Goal: Task Accomplishment & Management: Use online tool/utility

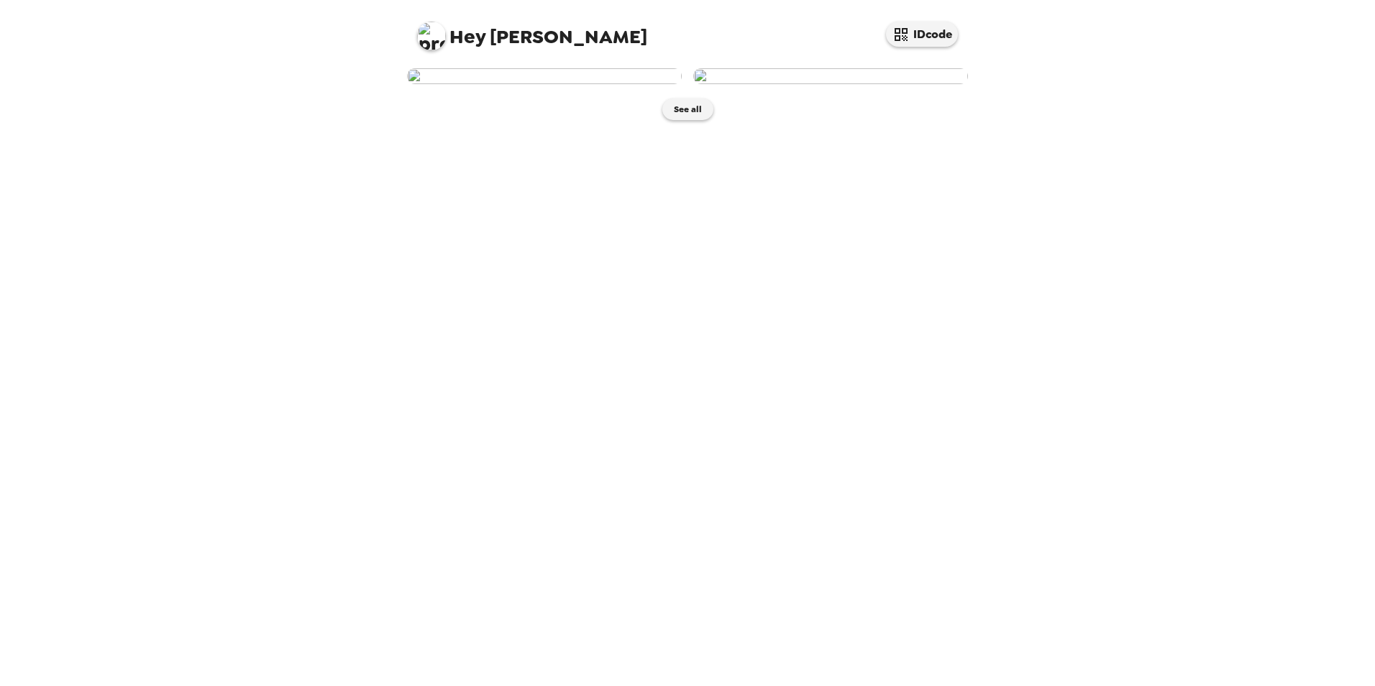
click at [544, 84] on img at bounding box center [544, 76] width 275 height 16
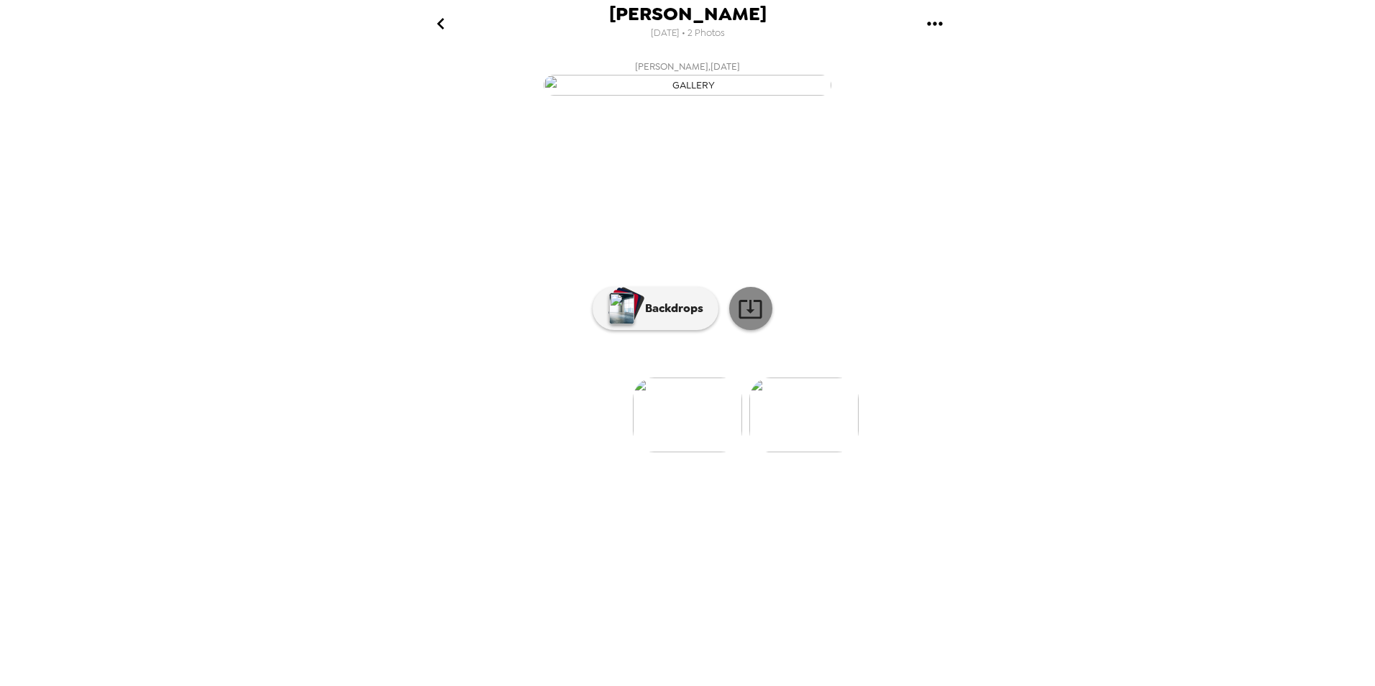
click at [749, 321] on icon at bounding box center [750, 308] width 25 height 25
click at [677, 317] on p "Backdrops" at bounding box center [670, 308] width 65 height 17
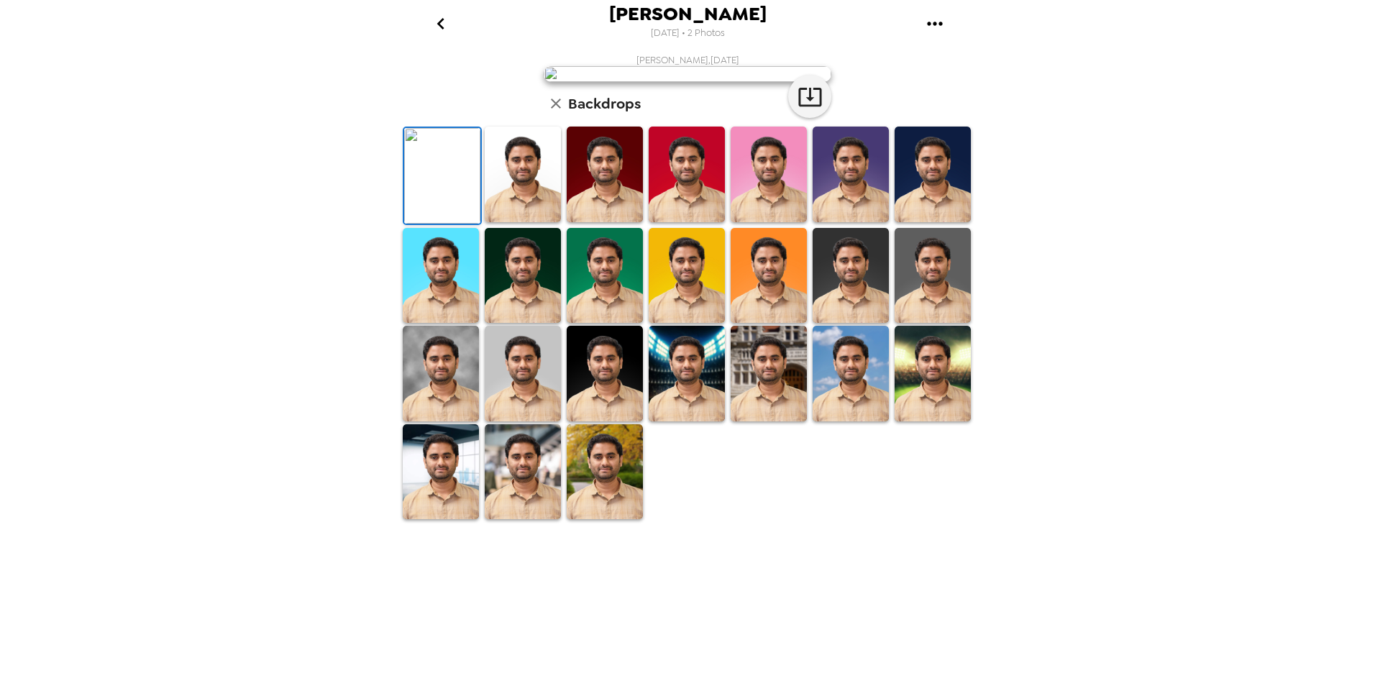
scroll to position [144, 0]
click at [521, 222] on img at bounding box center [523, 175] width 76 height 96
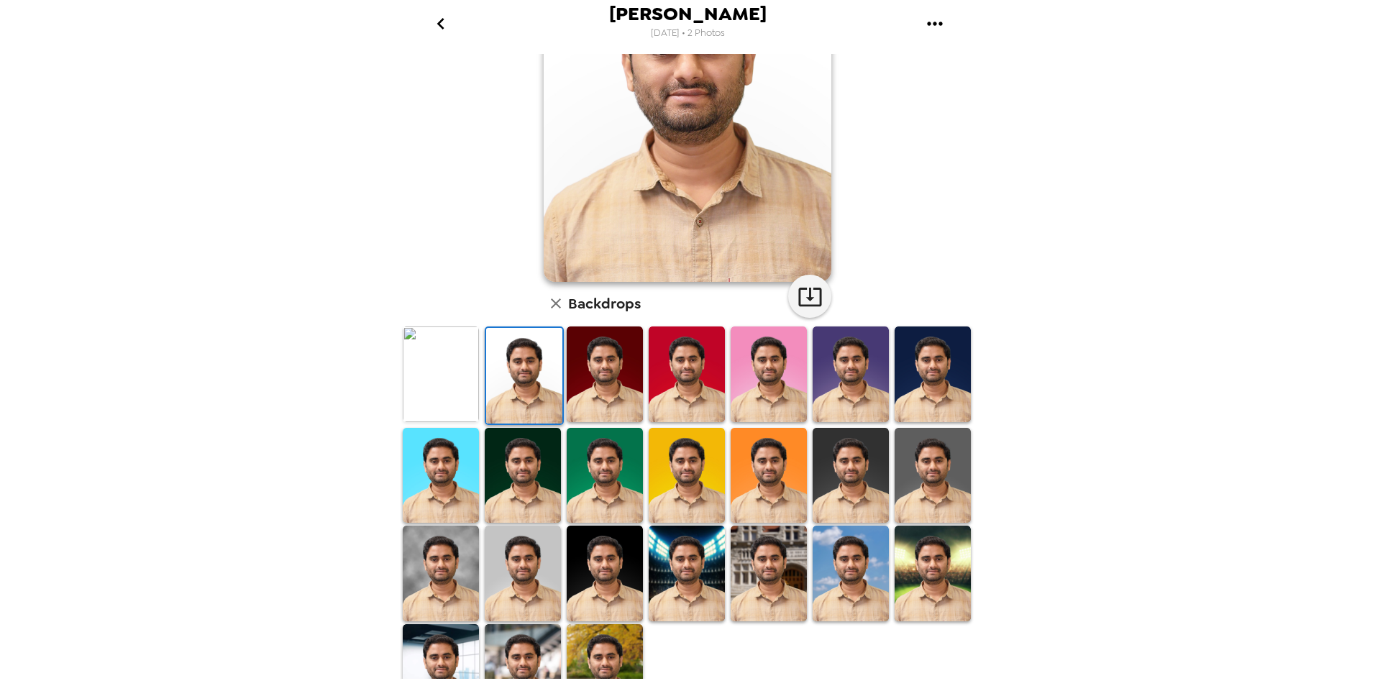
scroll to position [0, 0]
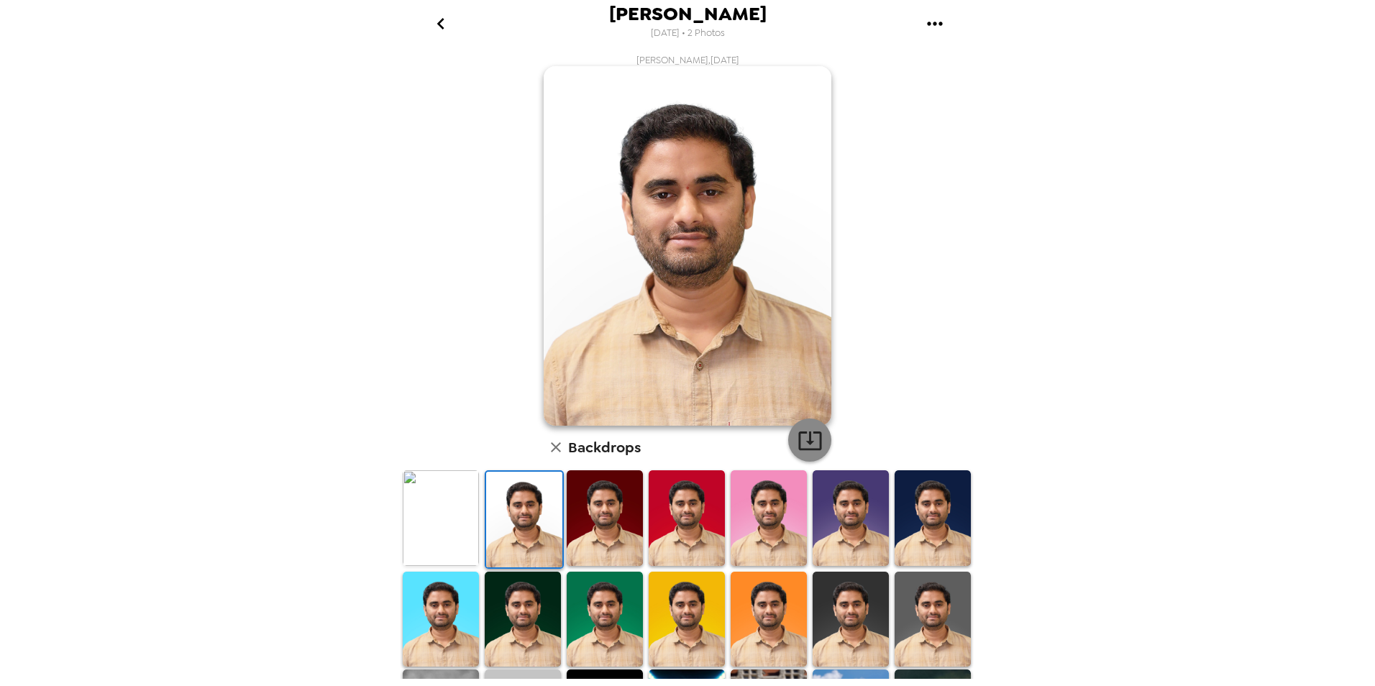
click at [805, 441] on icon "button" at bounding box center [809, 440] width 23 height 19
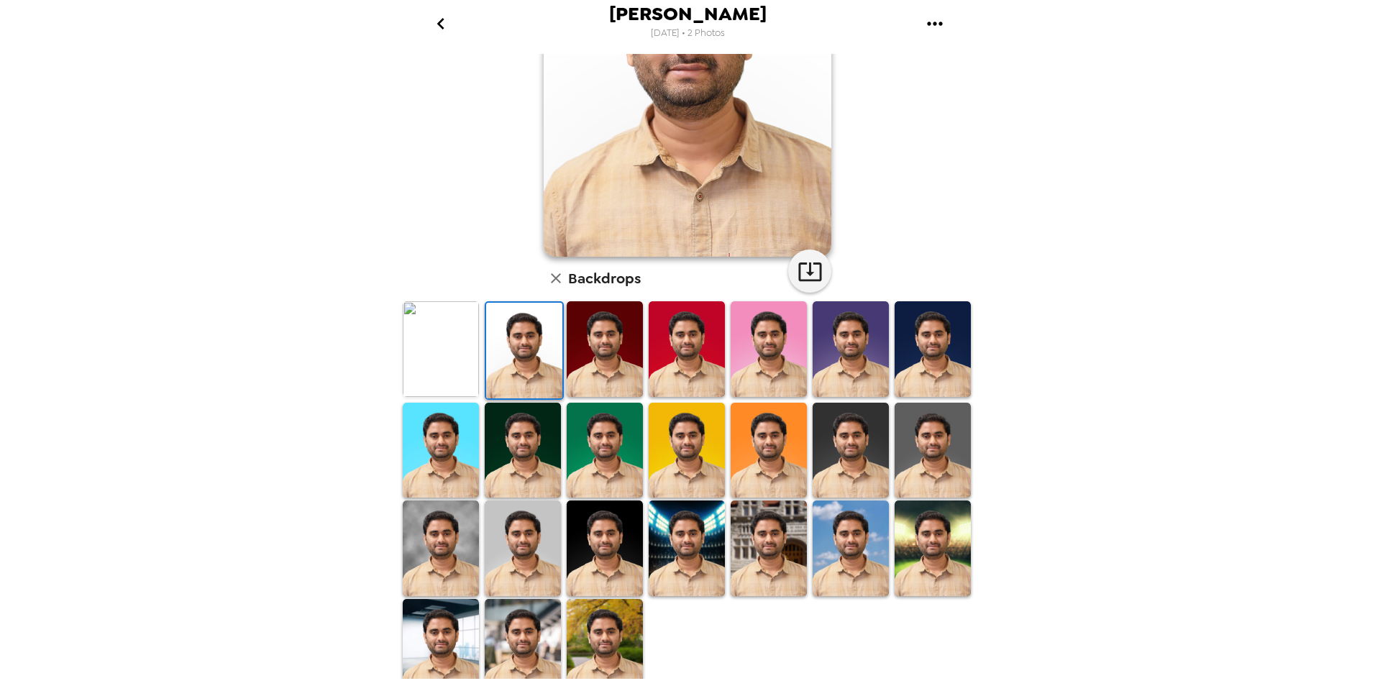
scroll to position [178, 0]
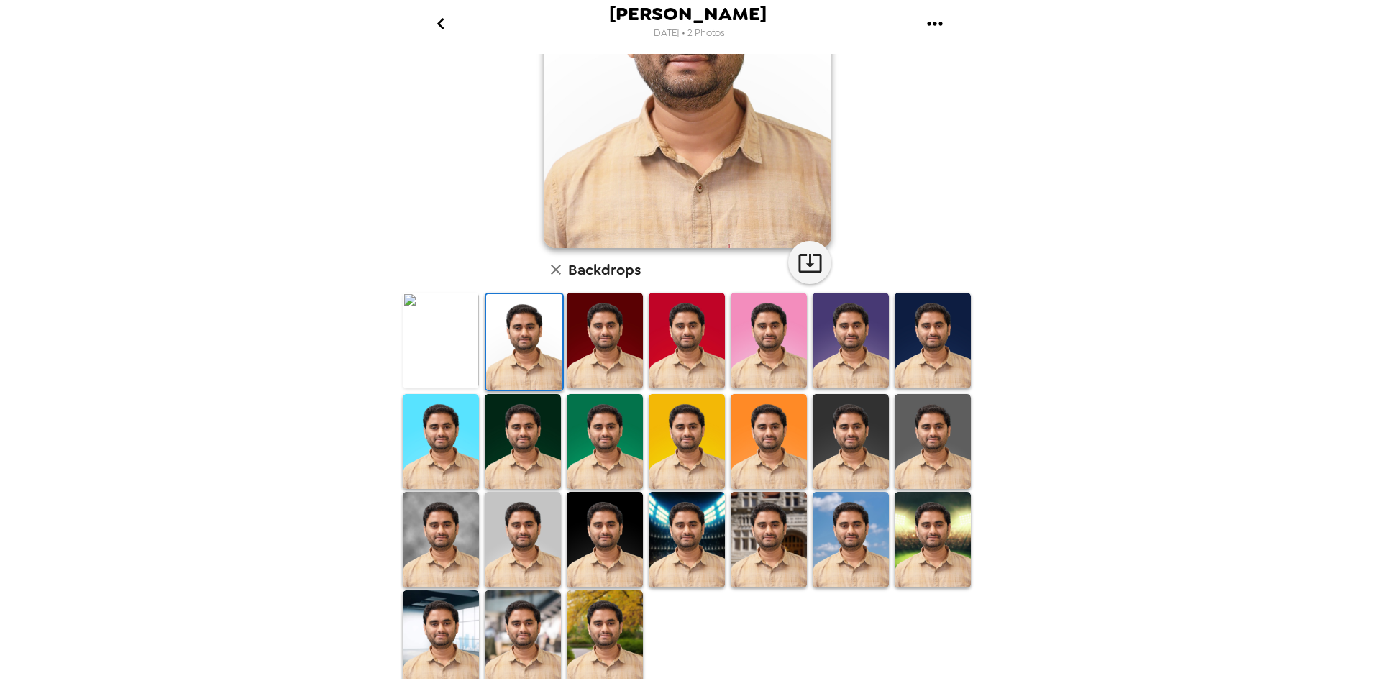
click at [846, 544] on img at bounding box center [850, 540] width 76 height 96
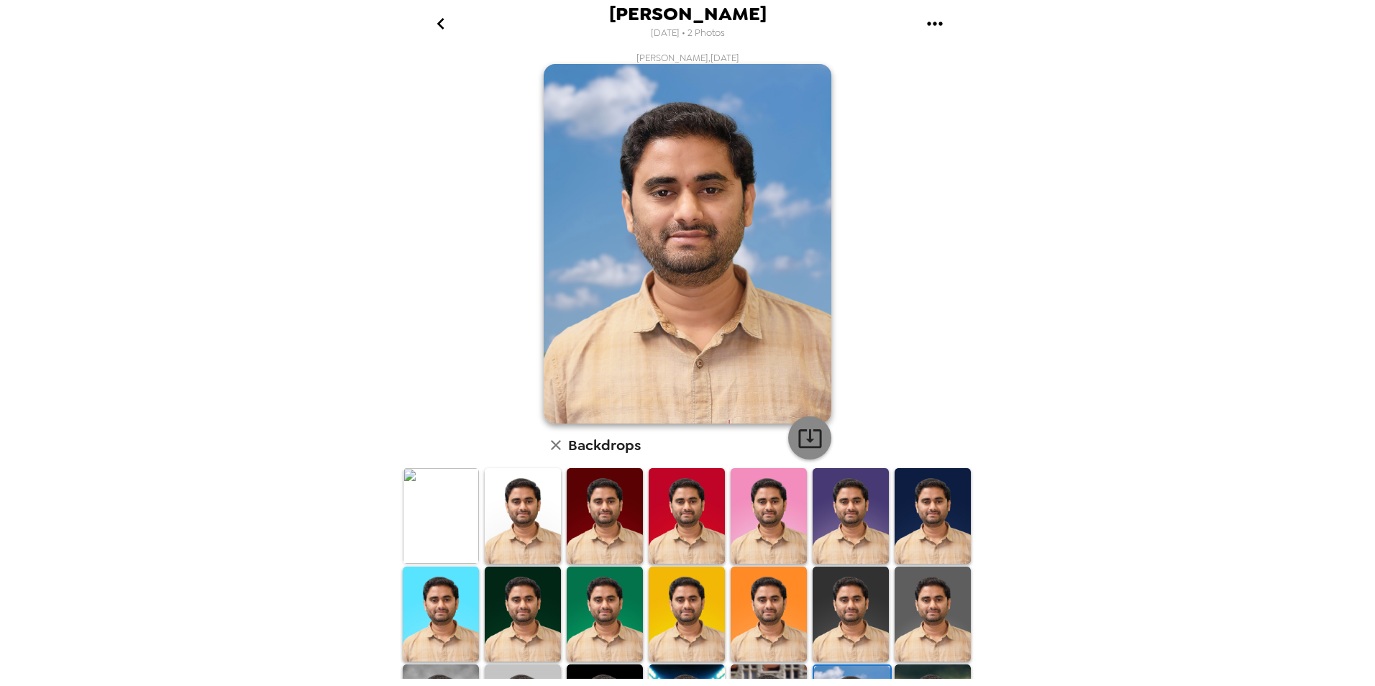
scroll to position [0, 0]
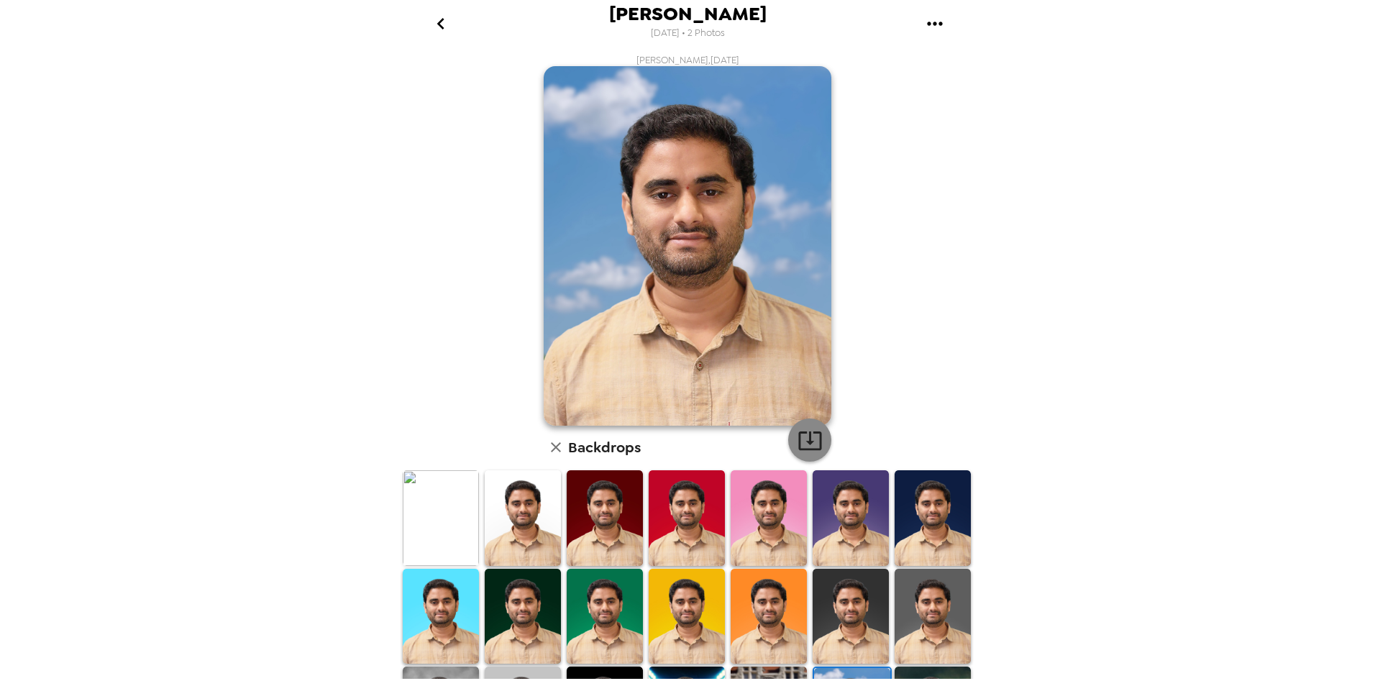
click at [803, 444] on icon "button" at bounding box center [809, 440] width 25 height 25
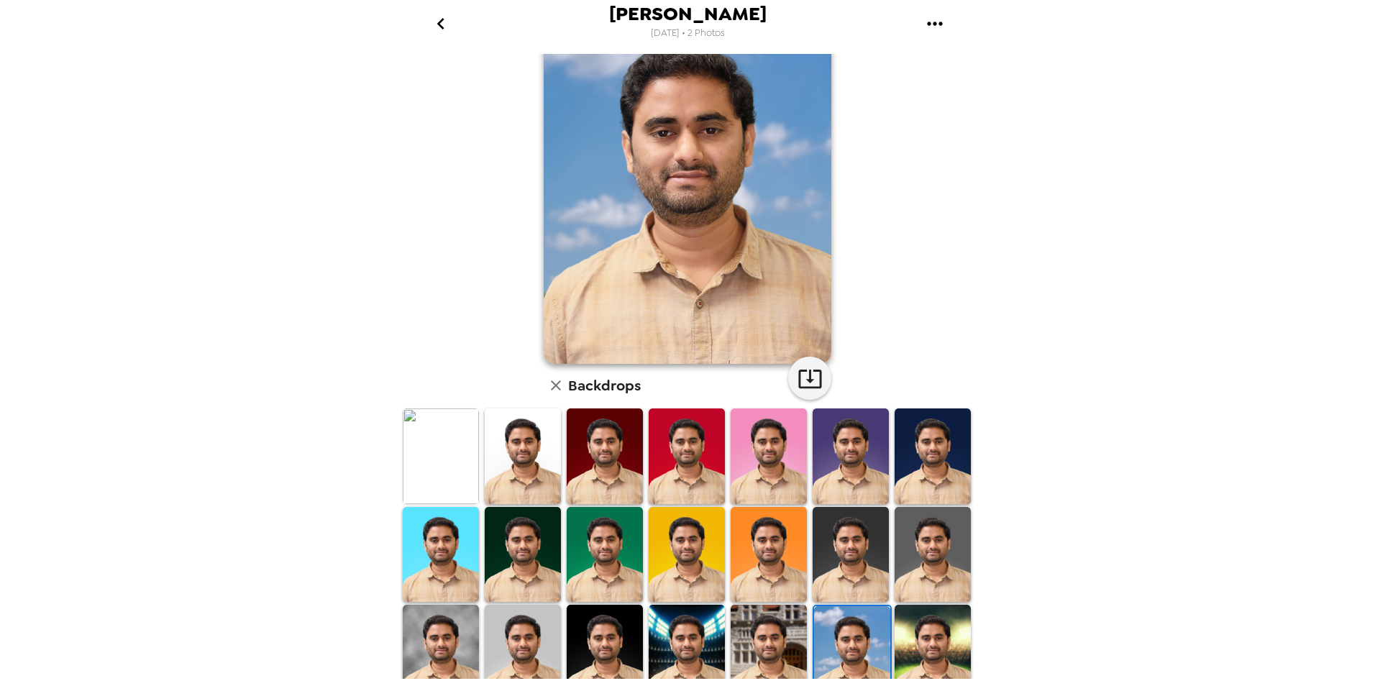
scroll to position [178, 0]
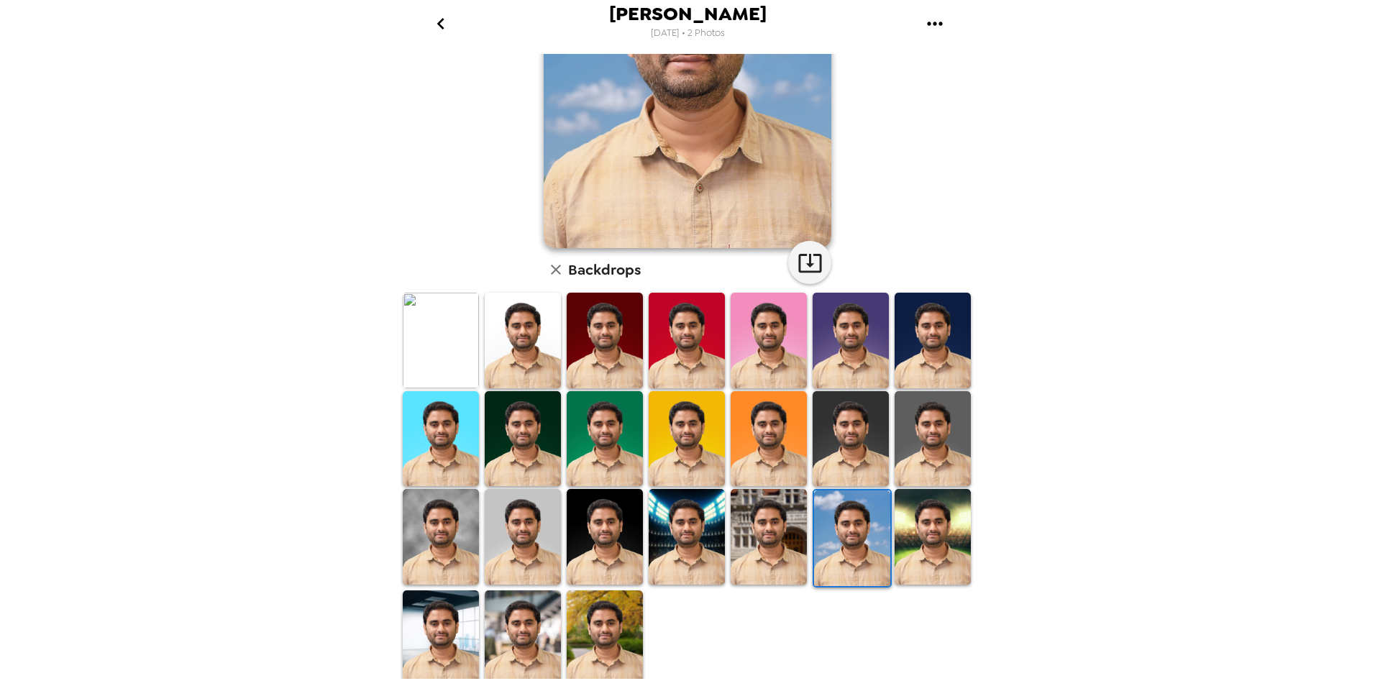
drag, startPoint x: 606, startPoint y: 634, endPoint x: 614, endPoint y: 609, distance: 26.4
click at [606, 634] on img at bounding box center [605, 638] width 76 height 96
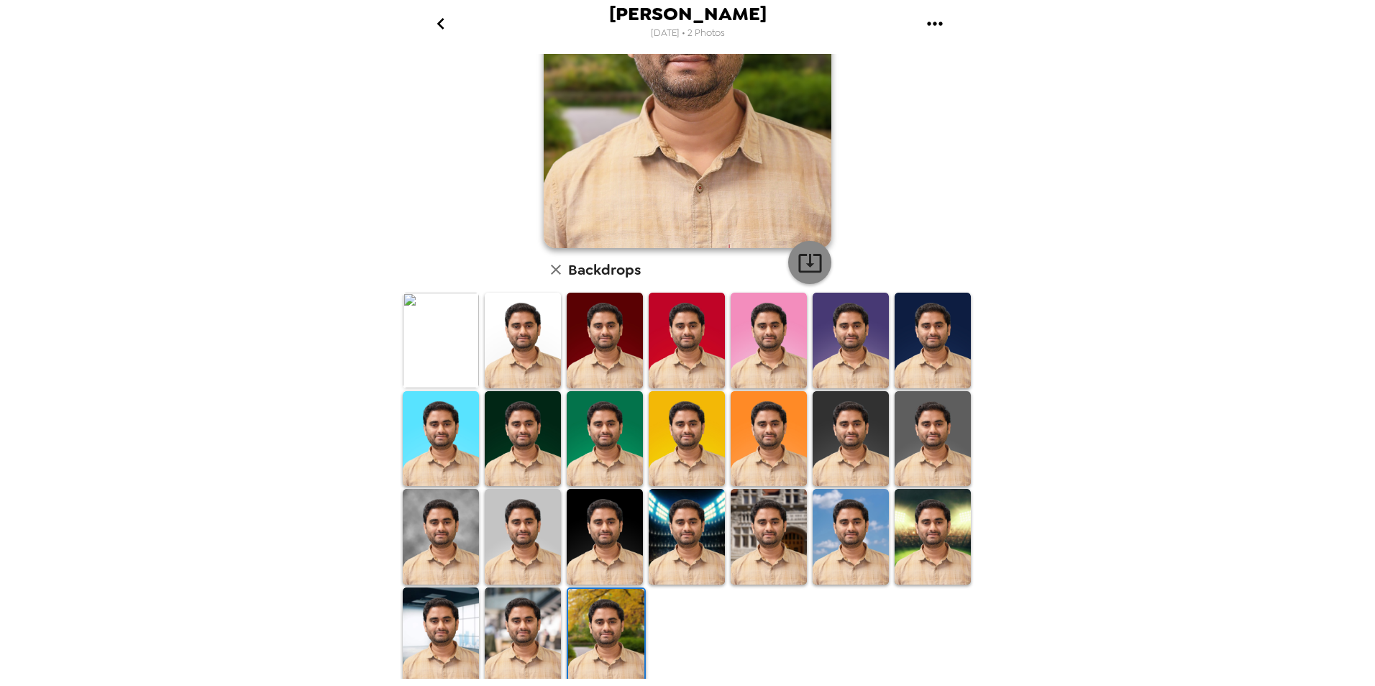
click at [804, 266] on icon "button" at bounding box center [809, 263] width 23 height 19
drag, startPoint x: 444, startPoint y: 527, endPoint x: 462, endPoint y: 499, distance: 33.7
click at [444, 527] on img at bounding box center [441, 537] width 76 height 96
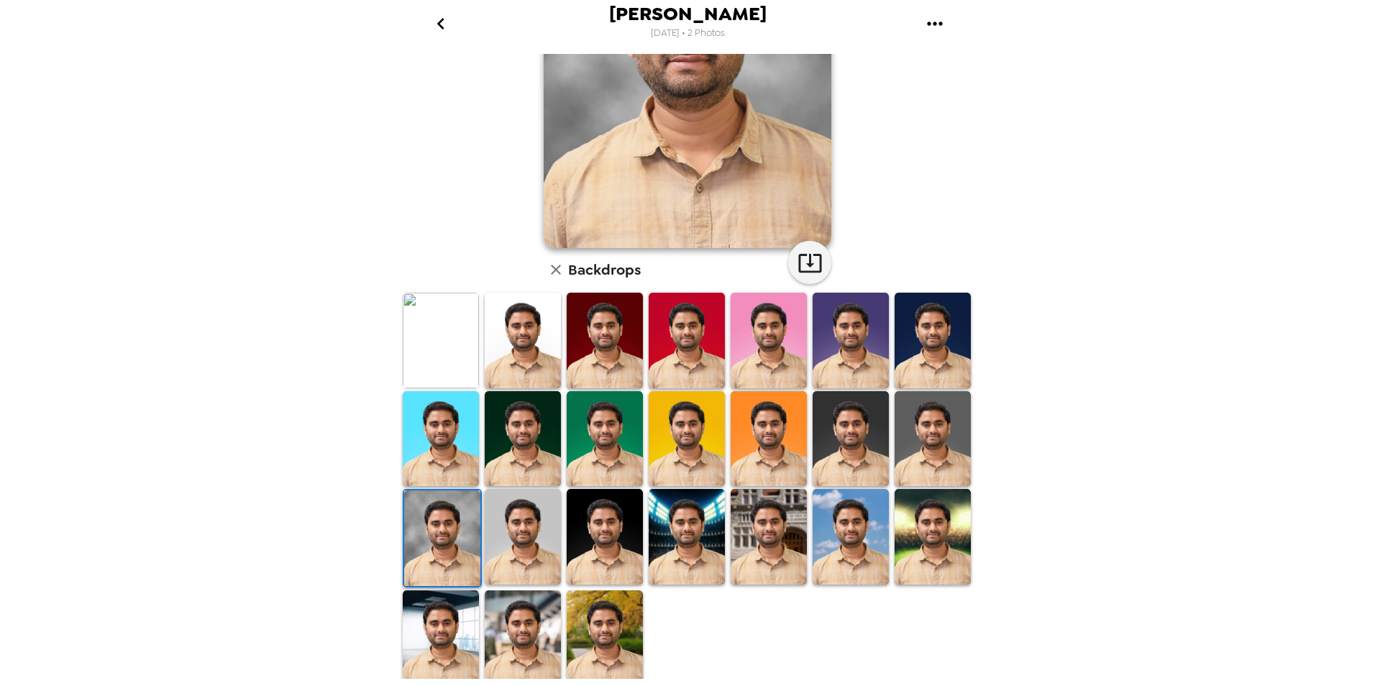
click at [682, 513] on img at bounding box center [687, 537] width 76 height 96
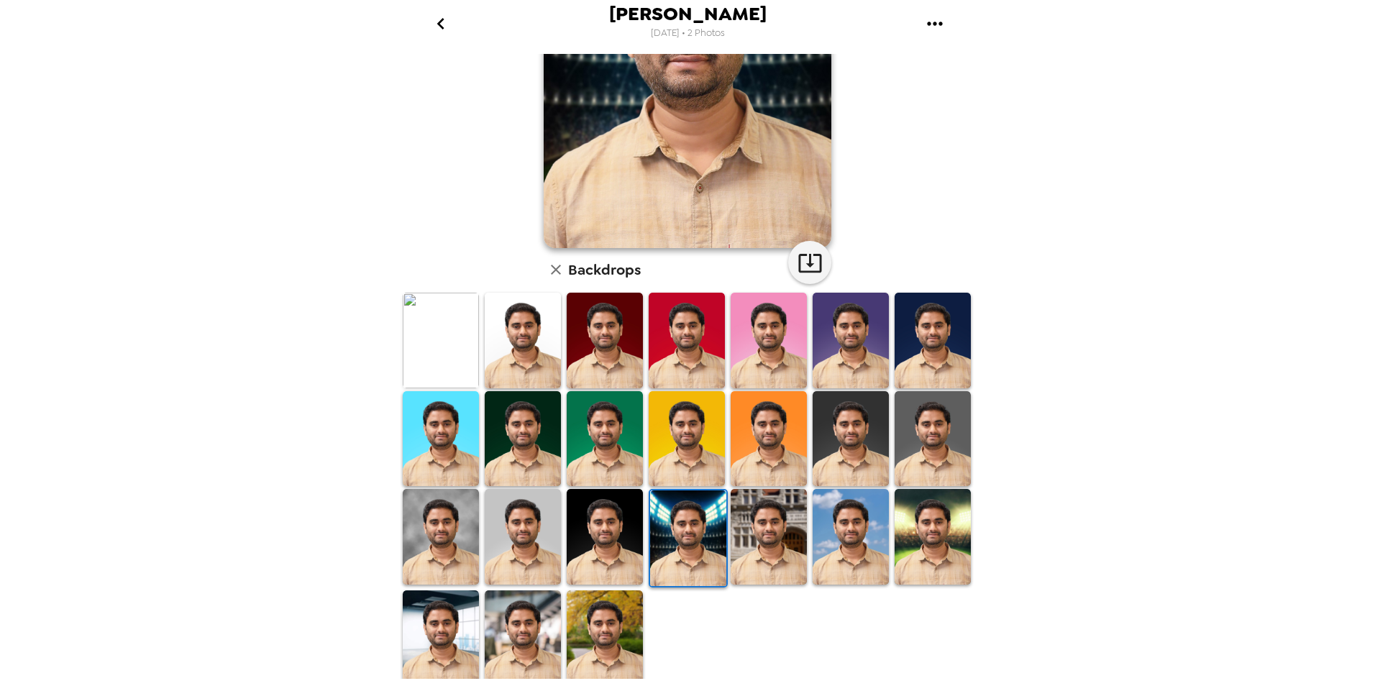
click at [443, 618] on img at bounding box center [441, 638] width 76 height 96
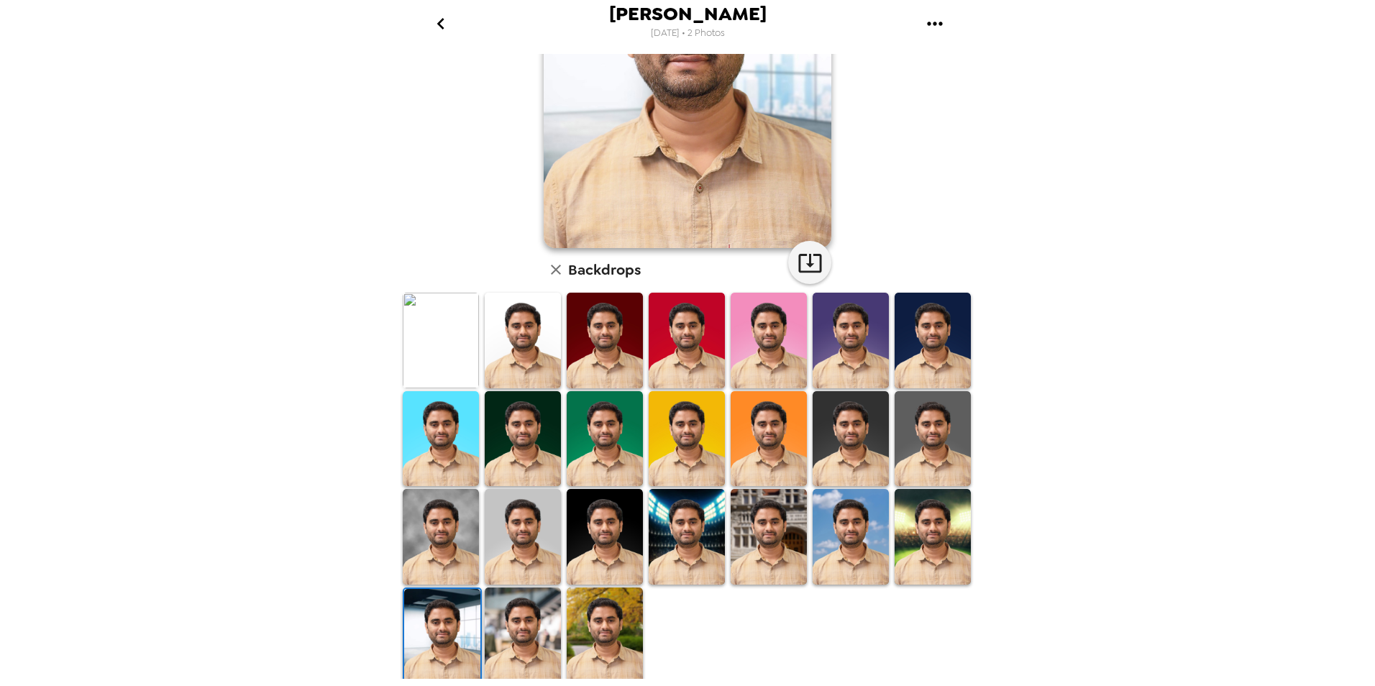
scroll to position [0, 0]
click at [501, 624] on img at bounding box center [523, 635] width 76 height 96
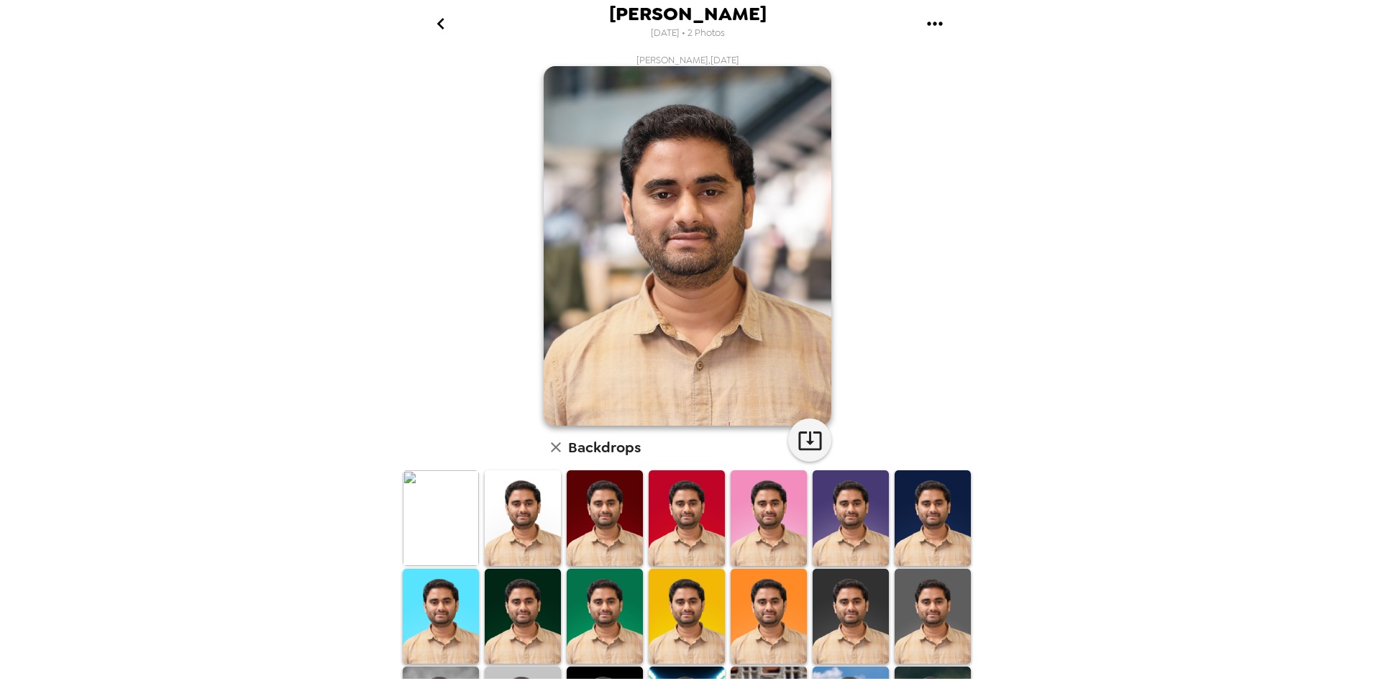
scroll to position [178, 0]
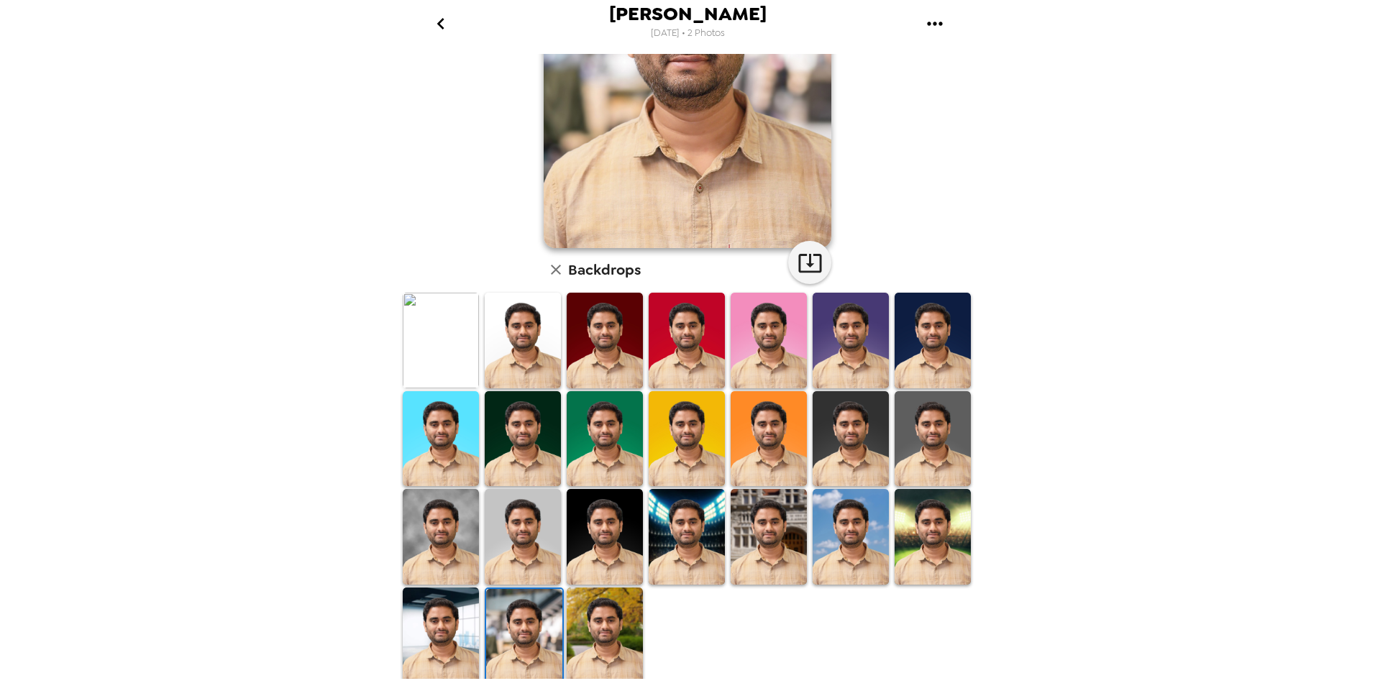
click at [618, 426] on img at bounding box center [605, 439] width 76 height 96
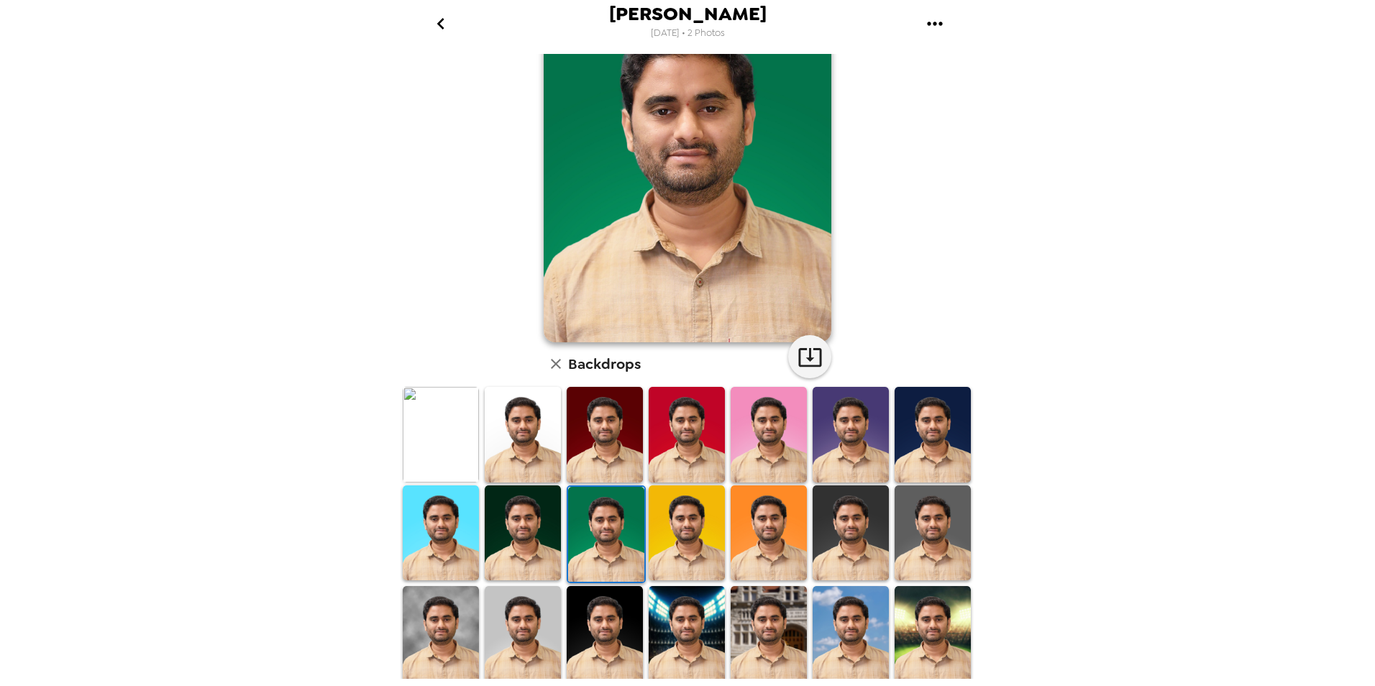
scroll to position [0, 0]
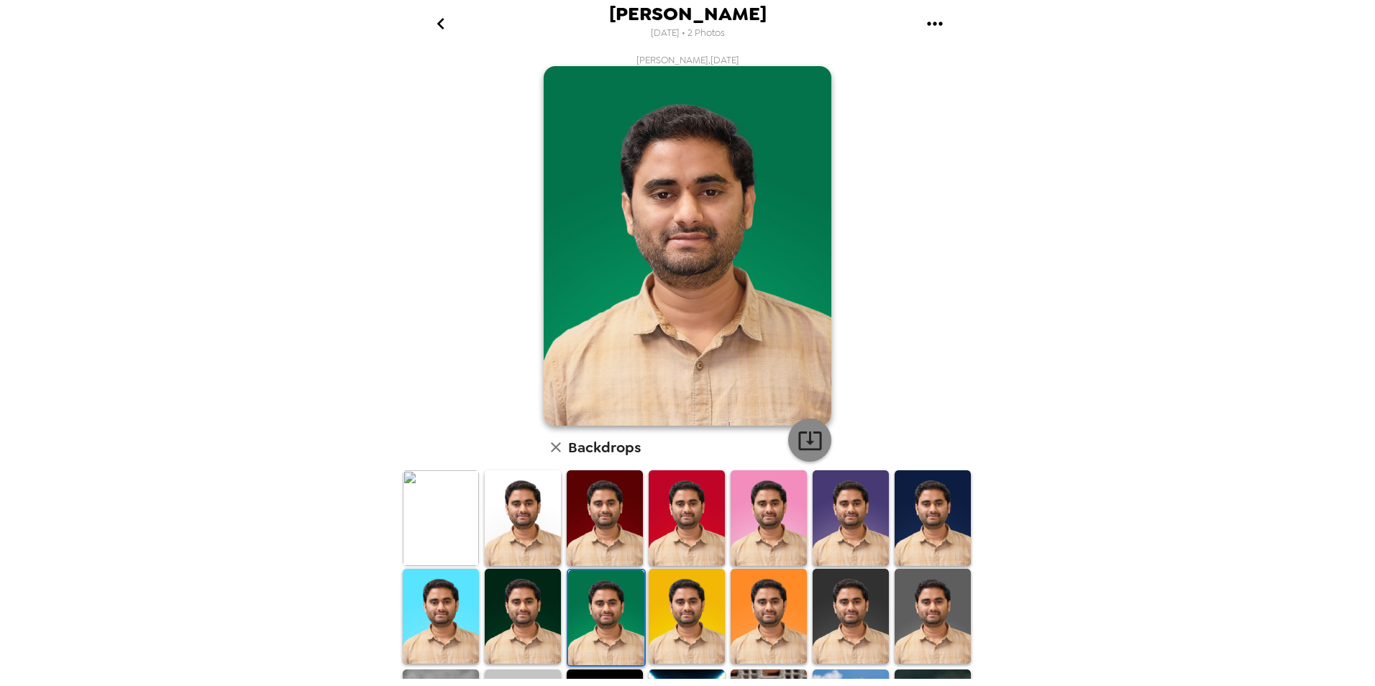
click at [802, 438] on icon "button" at bounding box center [809, 440] width 25 height 25
click at [440, 25] on icon "go back" at bounding box center [439, 24] width 7 height 12
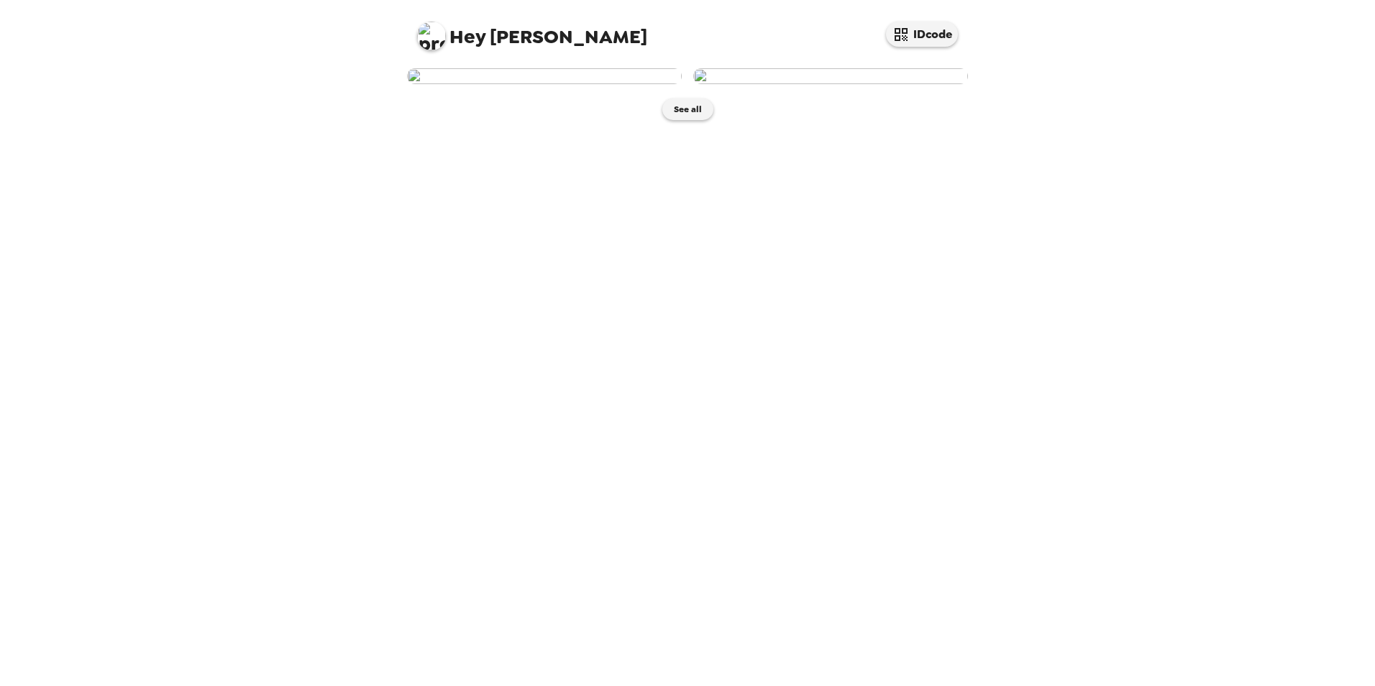
click at [779, 84] on img at bounding box center [830, 76] width 275 height 16
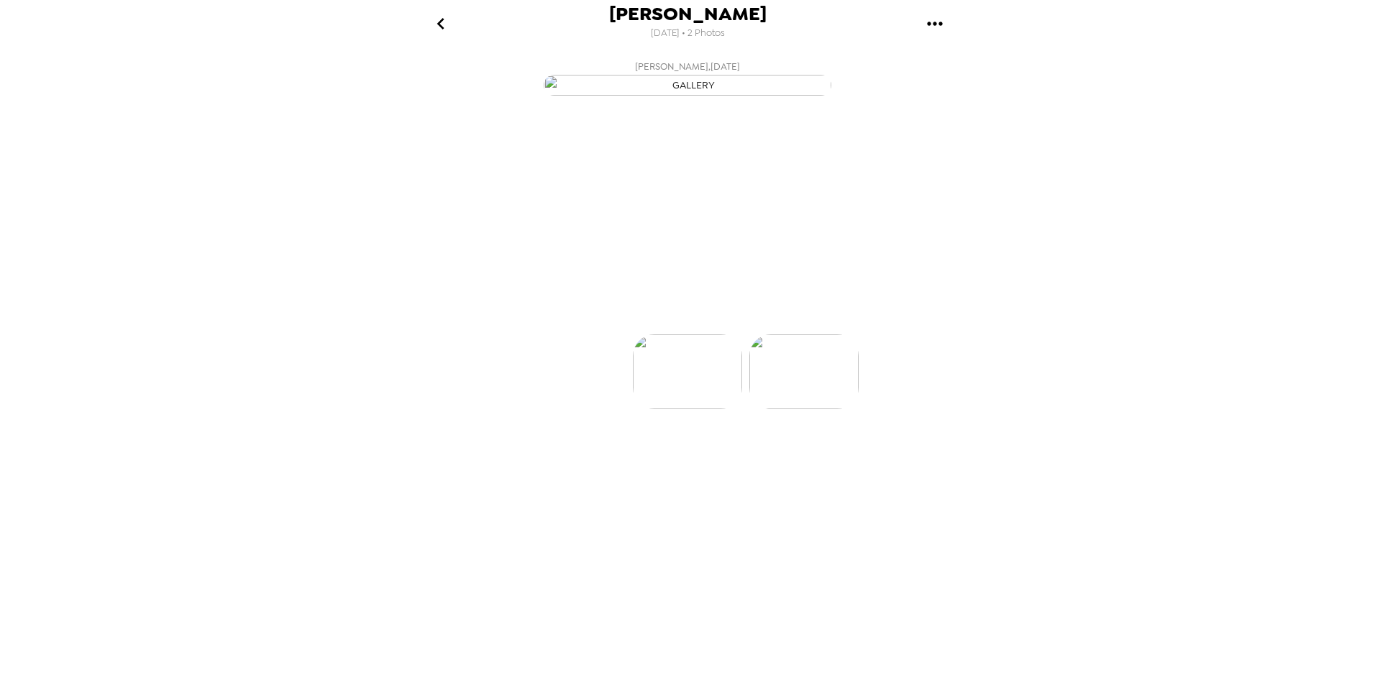
scroll to position [0, 115]
click at [756, 321] on icon at bounding box center [750, 308] width 25 height 25
click at [677, 317] on p "Backdrops" at bounding box center [670, 308] width 65 height 17
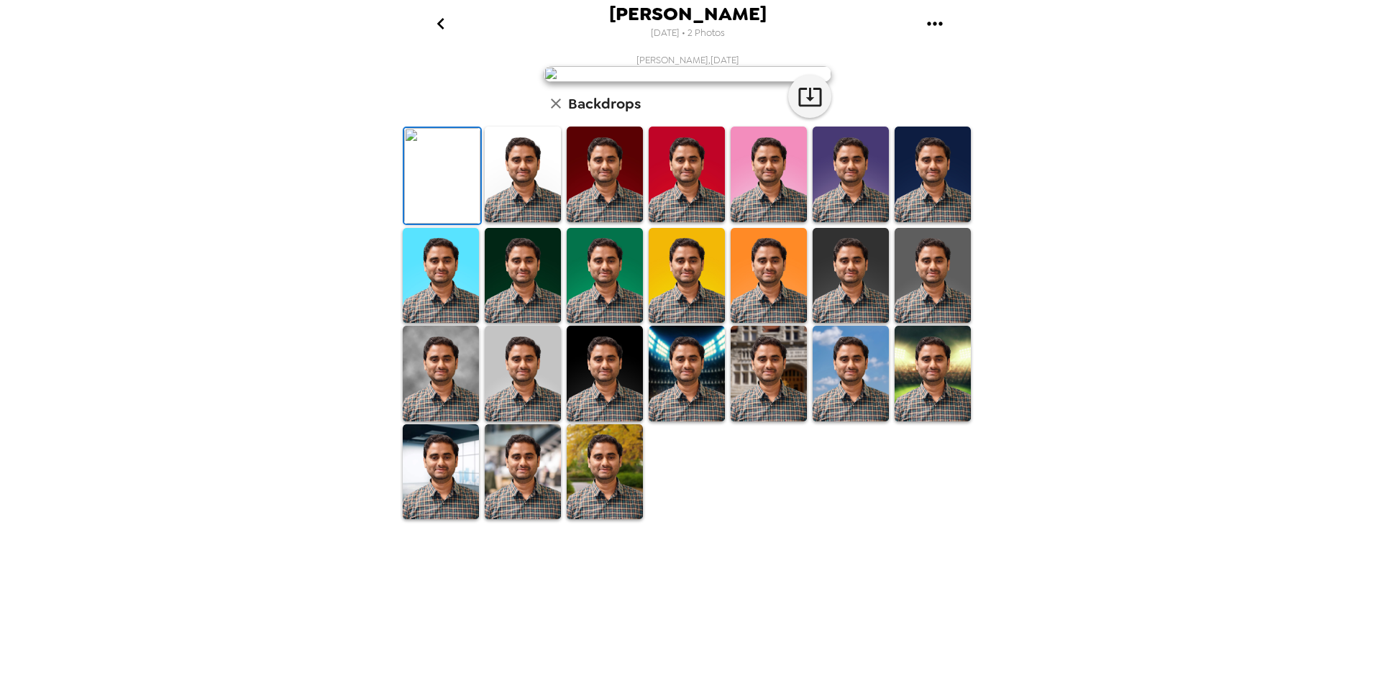
scroll to position [178, 0]
click at [526, 222] on img at bounding box center [523, 175] width 76 height 96
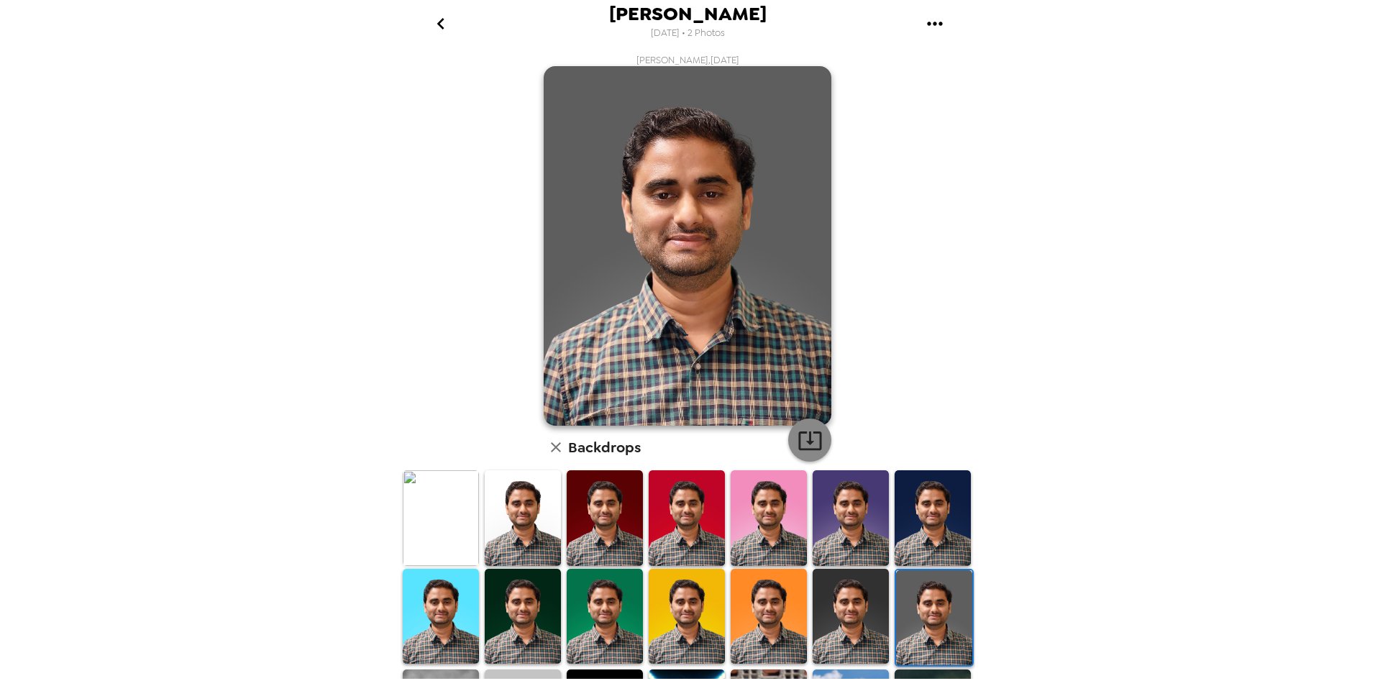
click at [807, 444] on icon "button" at bounding box center [809, 440] width 25 height 25
click at [441, 27] on icon "go back" at bounding box center [439, 24] width 7 height 12
